Goal: Information Seeking & Learning: Learn about a topic

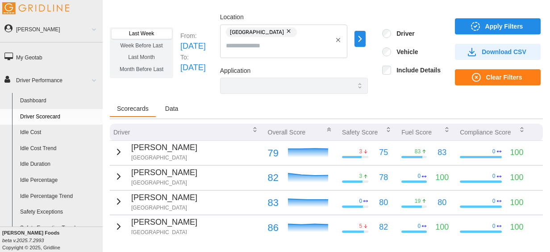
scroll to position [105, 0]
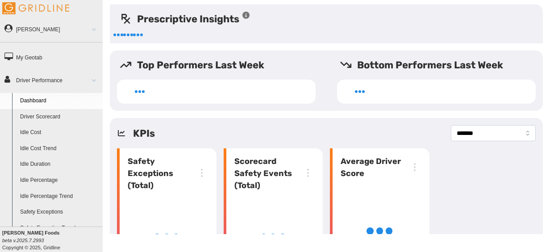
click at [48, 114] on link "Driver Scorecard" at bounding box center [59, 117] width 87 height 16
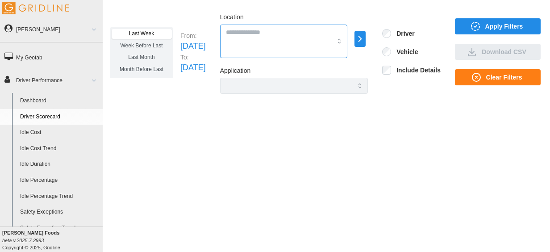
click at [278, 42] on div at bounding box center [283, 41] width 127 height 33
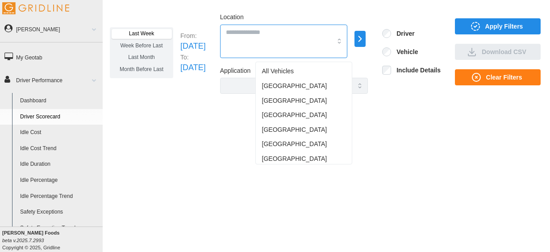
click at [281, 82] on span "[GEOGRAPHIC_DATA]" at bounding box center [294, 85] width 65 height 9
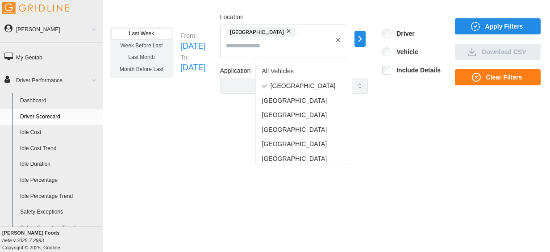
click at [487, 33] on span "Apply Filters" at bounding box center [504, 26] width 38 height 15
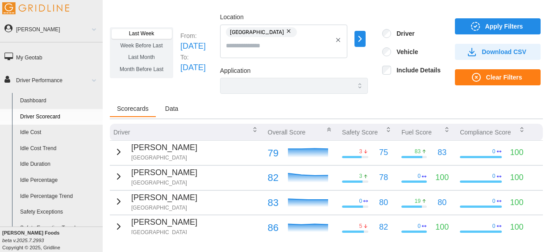
click at [59, 114] on link "Driver Scorecard" at bounding box center [59, 117] width 87 height 16
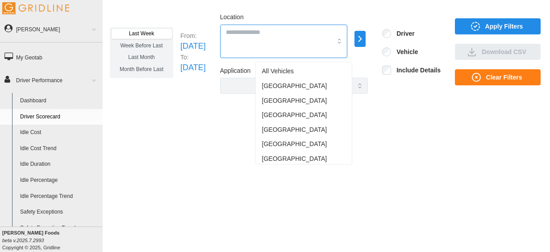
click at [306, 37] on div at bounding box center [283, 41] width 127 height 33
click at [287, 84] on div "[GEOGRAPHIC_DATA]" at bounding box center [304, 86] width 92 height 15
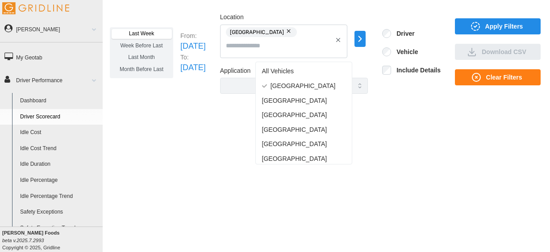
click at [487, 24] on span "Apply Filters" at bounding box center [504, 26] width 38 height 15
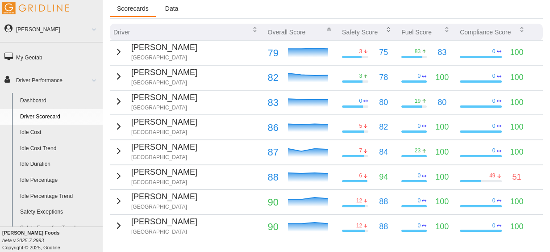
scroll to position [100, 0]
click at [167, 87] on p "[GEOGRAPHIC_DATA]" at bounding box center [164, 83] width 66 height 8
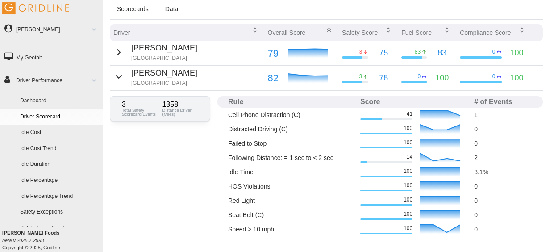
click at [122, 76] on div "[PERSON_NAME] [GEOGRAPHIC_DATA]" at bounding box center [155, 77] width 84 height 20
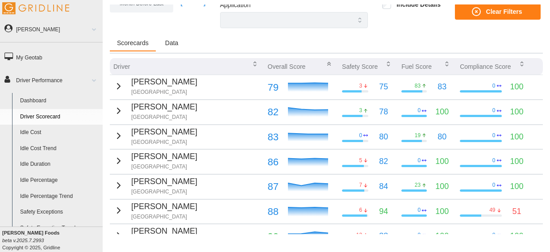
scroll to position [67, 0]
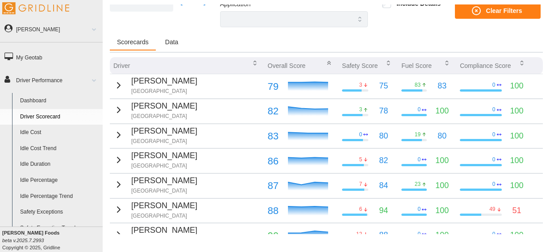
click at [117, 87] on icon "button" at bounding box center [118, 85] width 3 height 5
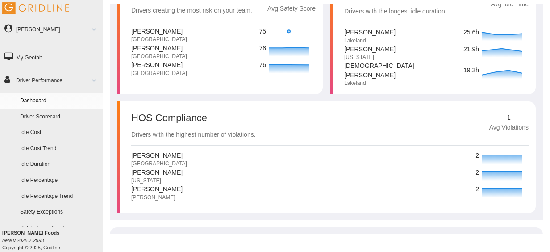
click at [42, 115] on link "Driver Scorecard" at bounding box center [59, 117] width 87 height 16
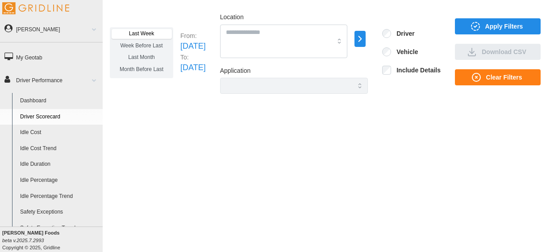
click at [152, 37] on span "Last Week" at bounding box center [141, 33] width 25 height 6
click at [295, 44] on div at bounding box center [283, 41] width 127 height 33
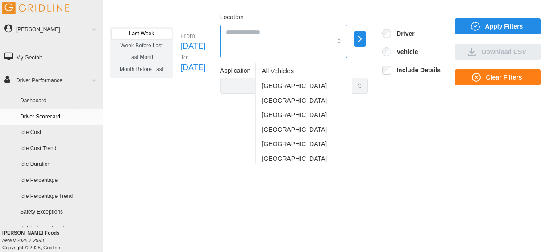
click at [287, 83] on div "[GEOGRAPHIC_DATA]" at bounding box center [304, 86] width 92 height 15
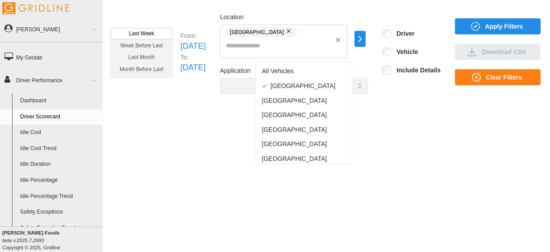
click at [490, 31] on span "Apply Filters" at bounding box center [504, 26] width 38 height 15
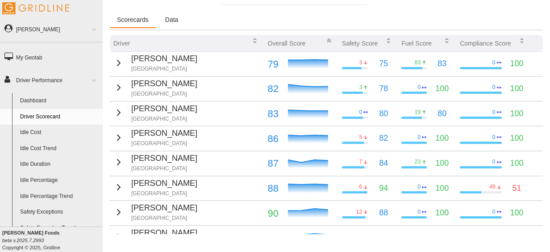
scroll to position [126, 0]
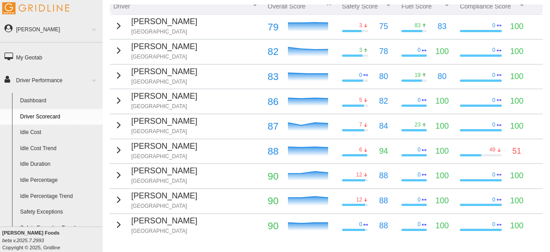
click at [117, 24] on icon "button" at bounding box center [118, 25] width 3 height 5
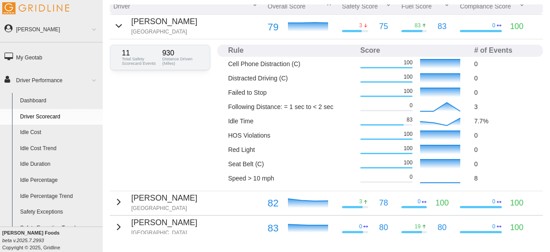
click at [119, 27] on icon "button" at bounding box center [118, 26] width 11 height 11
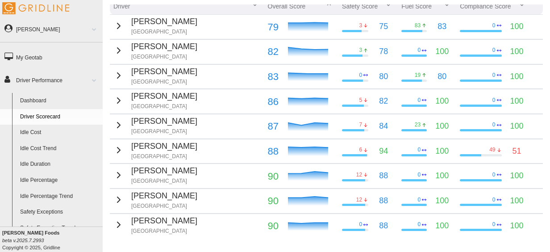
click at [115, 50] on icon "button" at bounding box center [118, 50] width 11 height 11
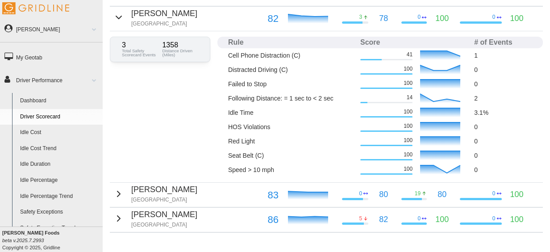
scroll to position [161, 0]
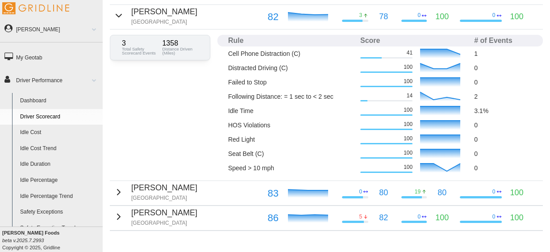
click at [117, 15] on icon "button" at bounding box center [118, 15] width 11 height 11
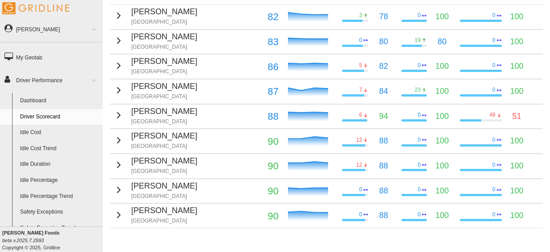
click at [113, 50] on div "Armindo Barroso Atlanta" at bounding box center [155, 41] width 84 height 20
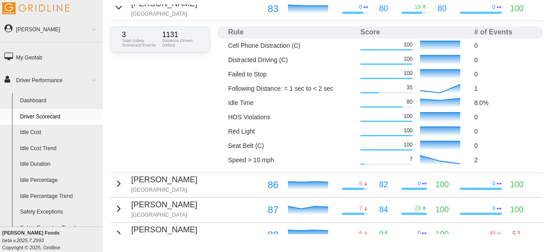
scroll to position [188, 0]
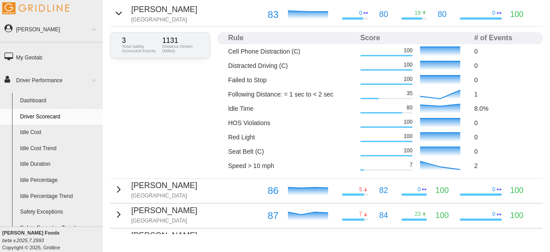
click at [113, 10] on icon "button" at bounding box center [118, 13] width 11 height 11
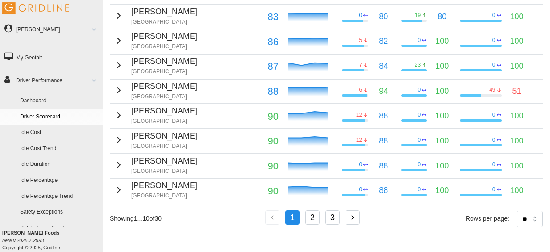
click at [118, 63] on icon "button" at bounding box center [118, 65] width 11 height 11
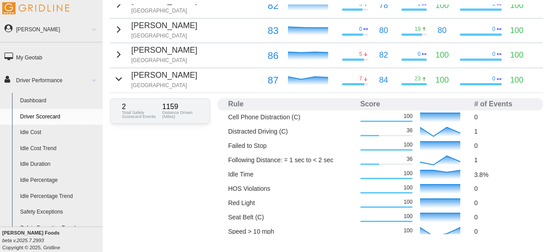
scroll to position [170, 0]
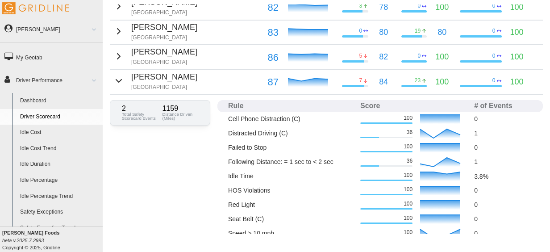
click at [122, 53] on icon "button" at bounding box center [118, 56] width 11 height 11
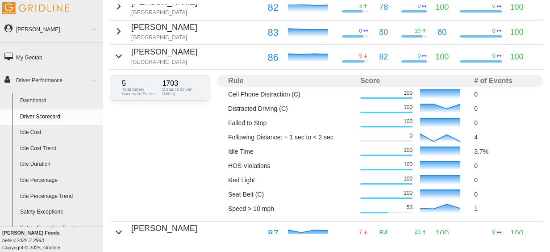
click at [119, 34] on icon "button" at bounding box center [118, 31] width 11 height 11
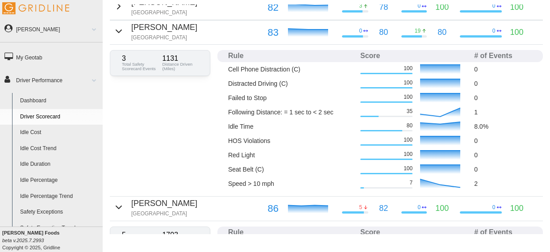
click at [119, 32] on icon "button" at bounding box center [118, 31] width 11 height 11
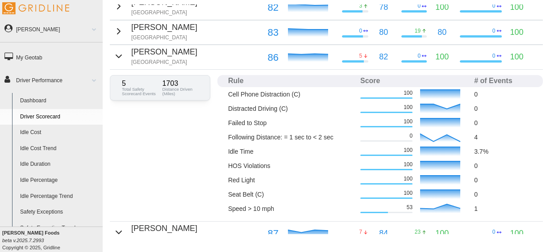
click at [119, 58] on icon "button" at bounding box center [118, 56] width 11 height 11
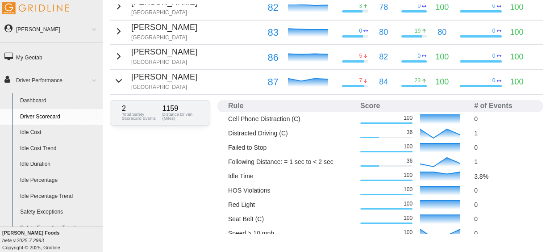
click at [120, 80] on icon "button" at bounding box center [118, 80] width 11 height 11
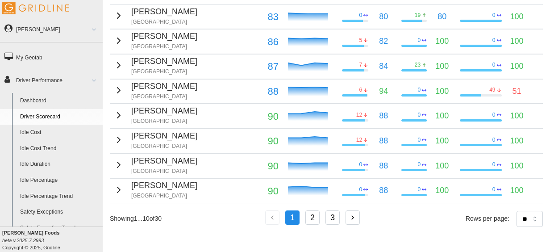
scroll to position [190, 0]
click at [50, 83] on link "Driver Performance" at bounding box center [51, 80] width 103 height 21
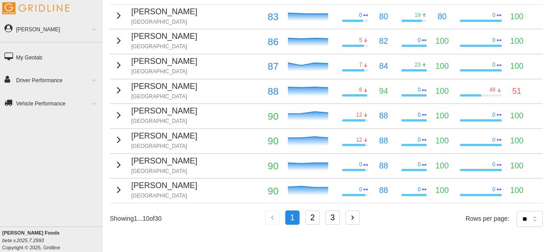
click at [50, 83] on link "Driver Performance" at bounding box center [51, 80] width 103 height 21
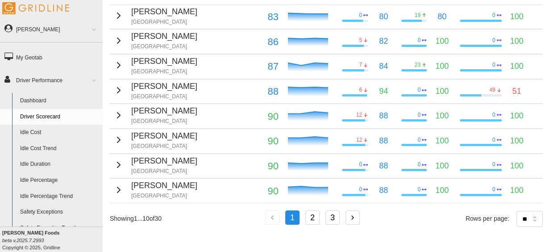
click at [36, 105] on link "Dashboard" at bounding box center [59, 101] width 87 height 16
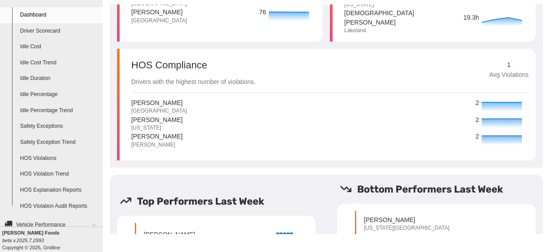
scroll to position [106, 0]
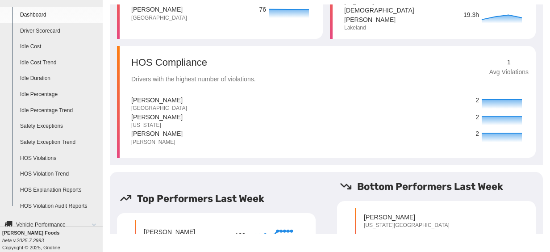
click at [75, 19] on link "Dashboard" at bounding box center [59, 15] width 87 height 16
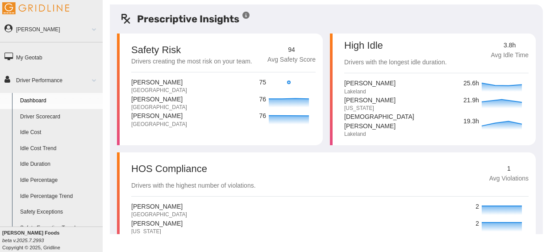
click at [50, 100] on link "Dashboard" at bounding box center [59, 101] width 87 height 16
click at [52, 117] on link "Driver Scorecard" at bounding box center [59, 117] width 87 height 16
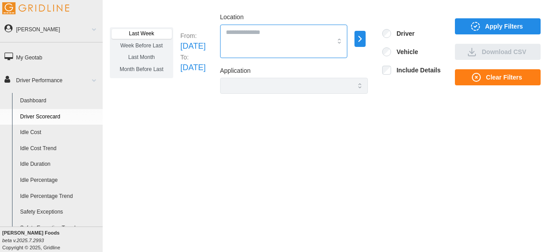
click at [300, 35] on input "Location" at bounding box center [279, 32] width 106 height 10
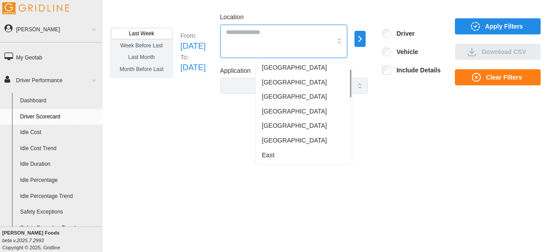
scroll to position [20, 0]
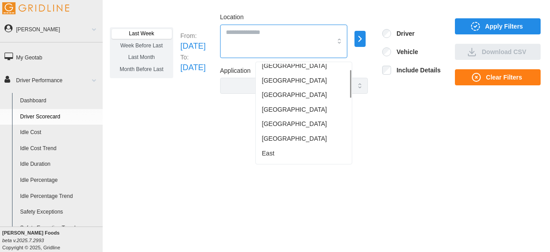
click at [284, 134] on div "[GEOGRAPHIC_DATA]" at bounding box center [304, 138] width 92 height 15
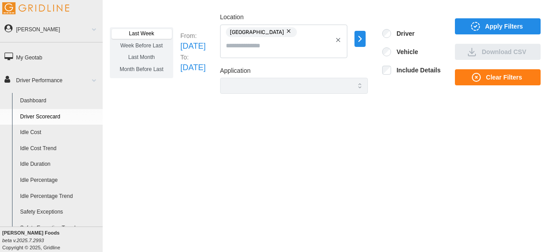
click at [508, 30] on span "Apply Filters" at bounding box center [504, 26] width 38 height 15
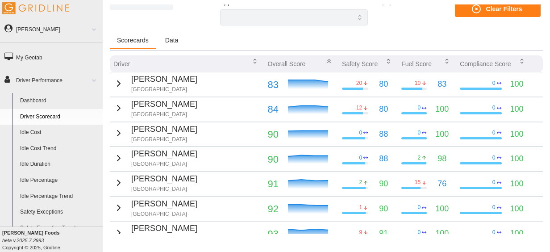
scroll to position [69, 0]
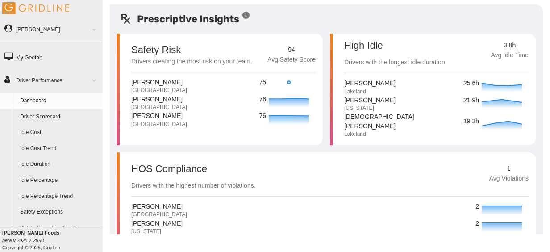
click at [233, 137] on div "Safety Risk Drivers creating the most risk on your team. 94 Avg Safety Score Ra…" at bounding box center [220, 89] width 206 height 112
click at [43, 98] on link "Dashboard" at bounding box center [59, 101] width 87 height 16
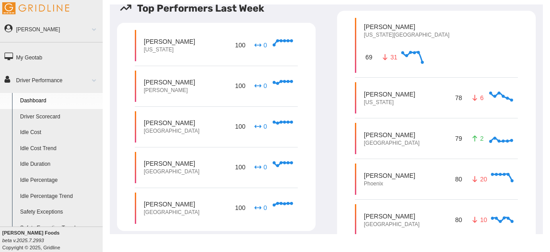
scroll to position [296, 0]
click at [61, 113] on link "Driver Scorecard" at bounding box center [59, 117] width 87 height 16
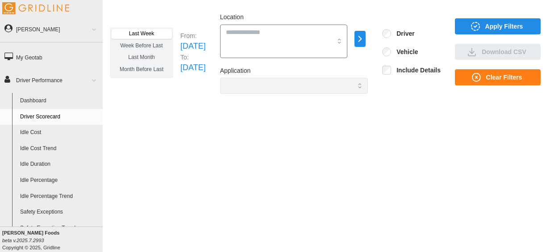
click at [286, 38] on div at bounding box center [283, 41] width 127 height 33
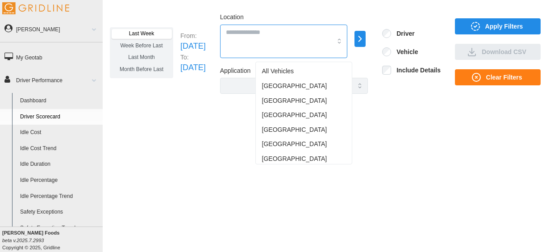
click at [283, 159] on div "[GEOGRAPHIC_DATA]" at bounding box center [304, 158] width 92 height 15
click at [503, 21] on span "Apply Filters" at bounding box center [504, 26] width 38 height 15
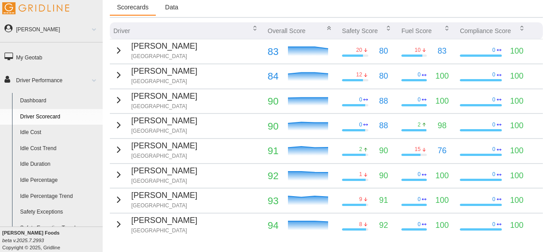
scroll to position [107, 0]
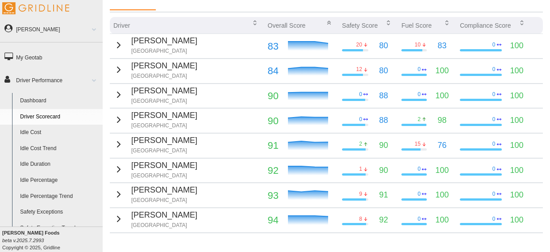
click at [118, 47] on icon "button" at bounding box center [118, 45] width 11 height 11
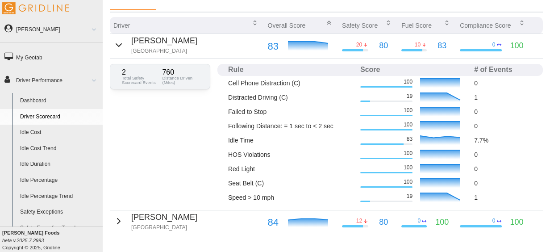
click at [114, 48] on icon "button" at bounding box center [118, 45] width 11 height 11
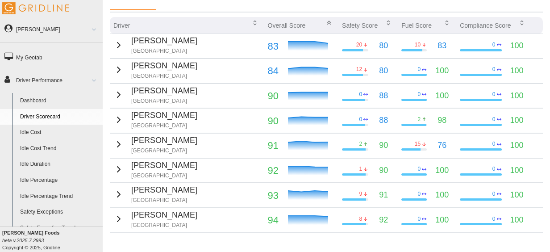
click at [118, 71] on icon "button" at bounding box center [118, 69] width 11 height 11
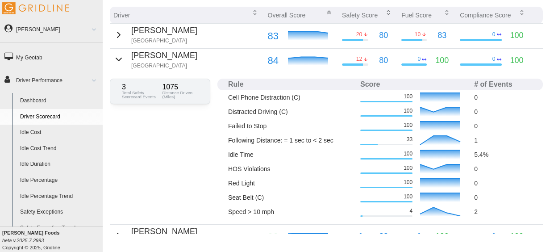
scroll to position [116, 0]
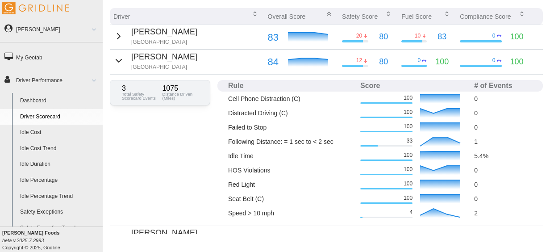
click at [119, 61] on icon "button" at bounding box center [118, 60] width 11 height 11
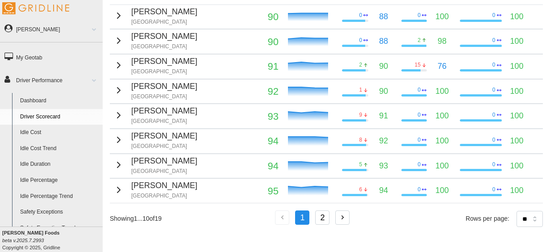
scroll to position [190, 0]
click at [515, 203] on div "Driver Overall Score Safety Score Fuel Score Compliance Score [PERSON_NAME] [GE…" at bounding box center [326, 86] width 433 height 296
click at [518, 212] on select "** ** ** **" at bounding box center [529, 219] width 26 height 16
select select "**"
click at [516, 227] on select "** ** ** **" at bounding box center [529, 219] width 26 height 16
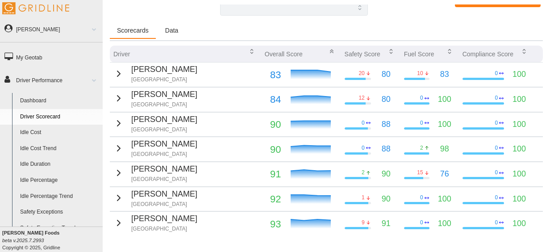
scroll to position [78, 0]
click at [120, 72] on icon "button" at bounding box center [118, 74] width 11 height 11
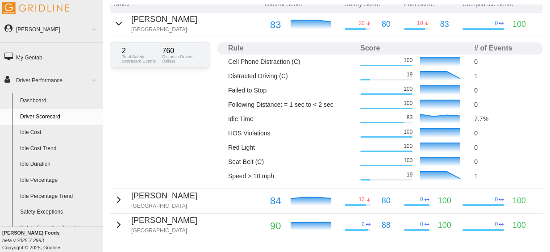
scroll to position [130, 0]
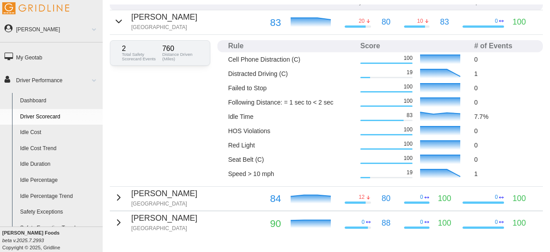
click at [119, 21] on icon "button" at bounding box center [118, 21] width 11 height 11
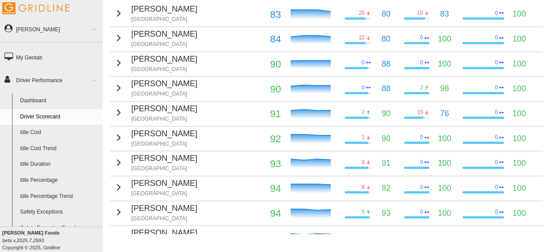
scroll to position [139, 0]
click at [44, 131] on link "Idle Cost" at bounding box center [59, 133] width 87 height 16
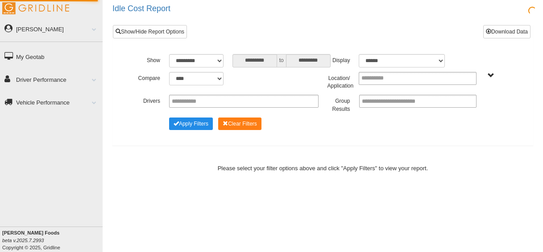
scroll to position [6, 0]
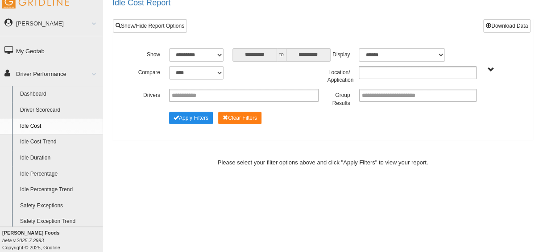
click at [393, 75] on input "text" at bounding box center [381, 72] width 38 height 11
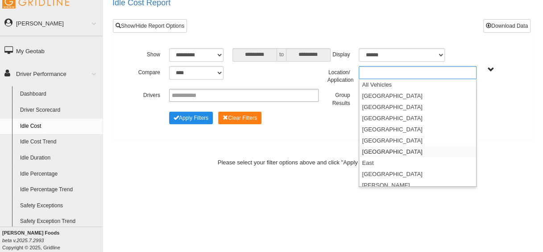
click at [375, 149] on li "[GEOGRAPHIC_DATA]" at bounding box center [417, 151] width 117 height 11
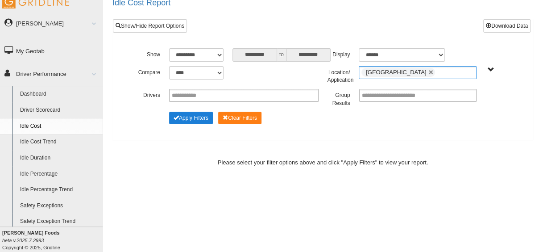
click at [187, 116] on button "Apply Filters" at bounding box center [191, 118] width 44 height 12
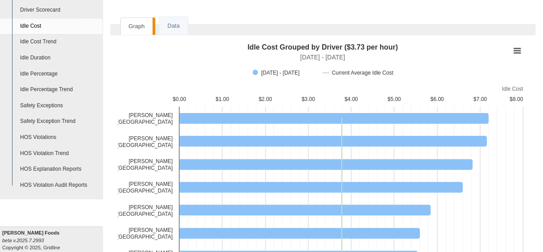
scroll to position [53, 0]
click at [33, 155] on link "HOS Violation Trend" at bounding box center [59, 154] width 87 height 16
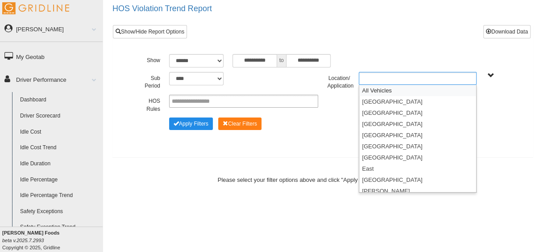
click at [393, 79] on input "text" at bounding box center [381, 78] width 38 height 11
click at [374, 153] on li "[GEOGRAPHIC_DATA]" at bounding box center [417, 157] width 117 height 11
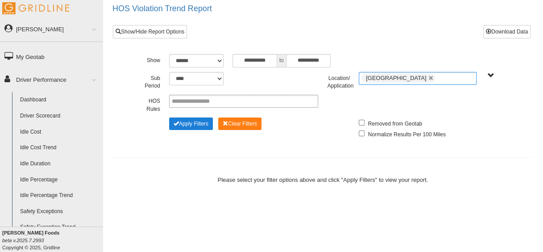
click at [188, 118] on button "Apply Filters" at bounding box center [191, 123] width 44 height 12
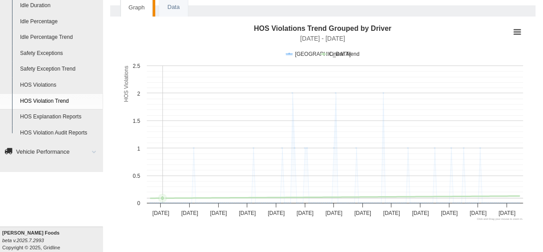
scroll to position [79, 0]
click at [63, 112] on link "HOS Explanation Reports" at bounding box center [59, 116] width 87 height 16
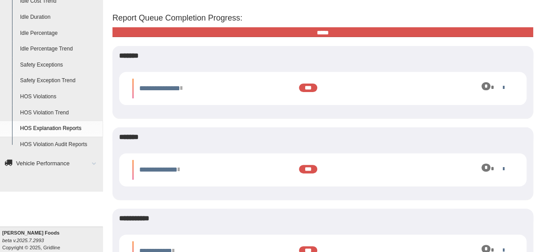
scroll to position [85, 0]
click at [73, 165] on link "Vehicle Performance" at bounding box center [51, 164] width 103 height 20
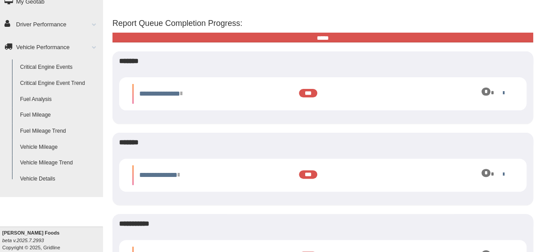
scroll to position [46, 0]
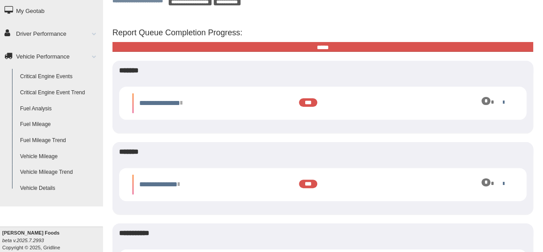
click at [87, 54] on span at bounding box center [91, 56] width 12 height 4
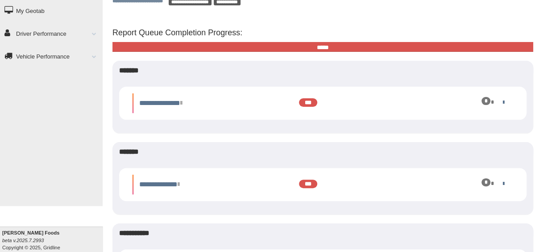
click at [93, 57] on span at bounding box center [91, 56] width 12 height 4
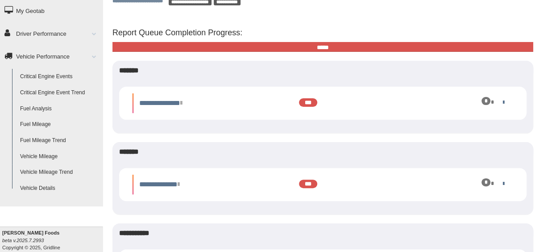
click at [37, 111] on link "Fuel Analysis" at bounding box center [59, 109] width 87 height 16
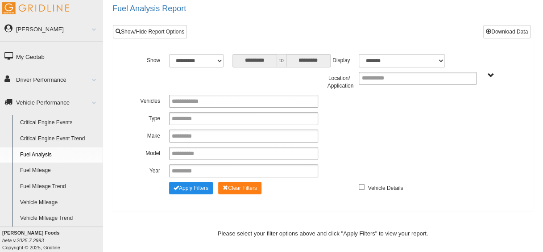
click at [56, 123] on link "Critical Engine Events" at bounding box center [59, 123] width 87 height 16
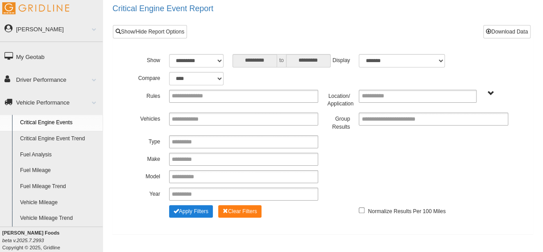
click at [186, 212] on button "Apply Filters" at bounding box center [191, 211] width 44 height 12
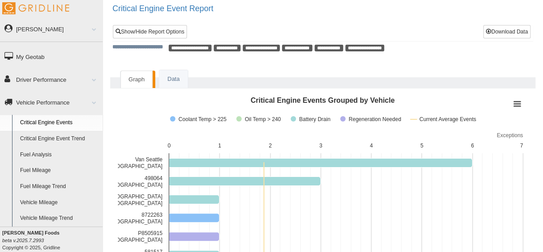
click at [86, 100] on span at bounding box center [91, 102] width 12 height 4
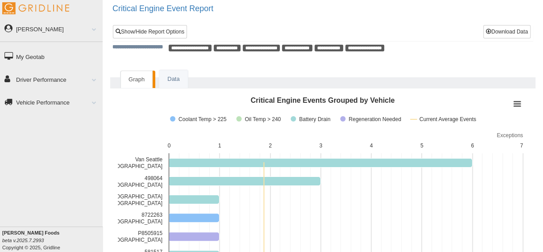
click at [96, 80] on link "Driver Performance" at bounding box center [51, 79] width 103 height 20
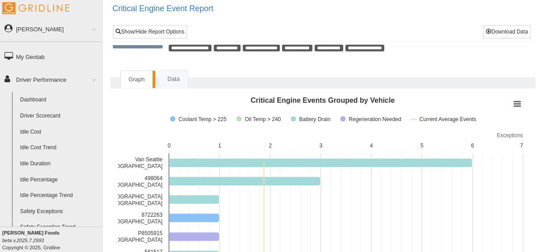
click at [43, 99] on link "Dashboard" at bounding box center [59, 100] width 87 height 16
